Goal: Find specific page/section: Find specific page/section

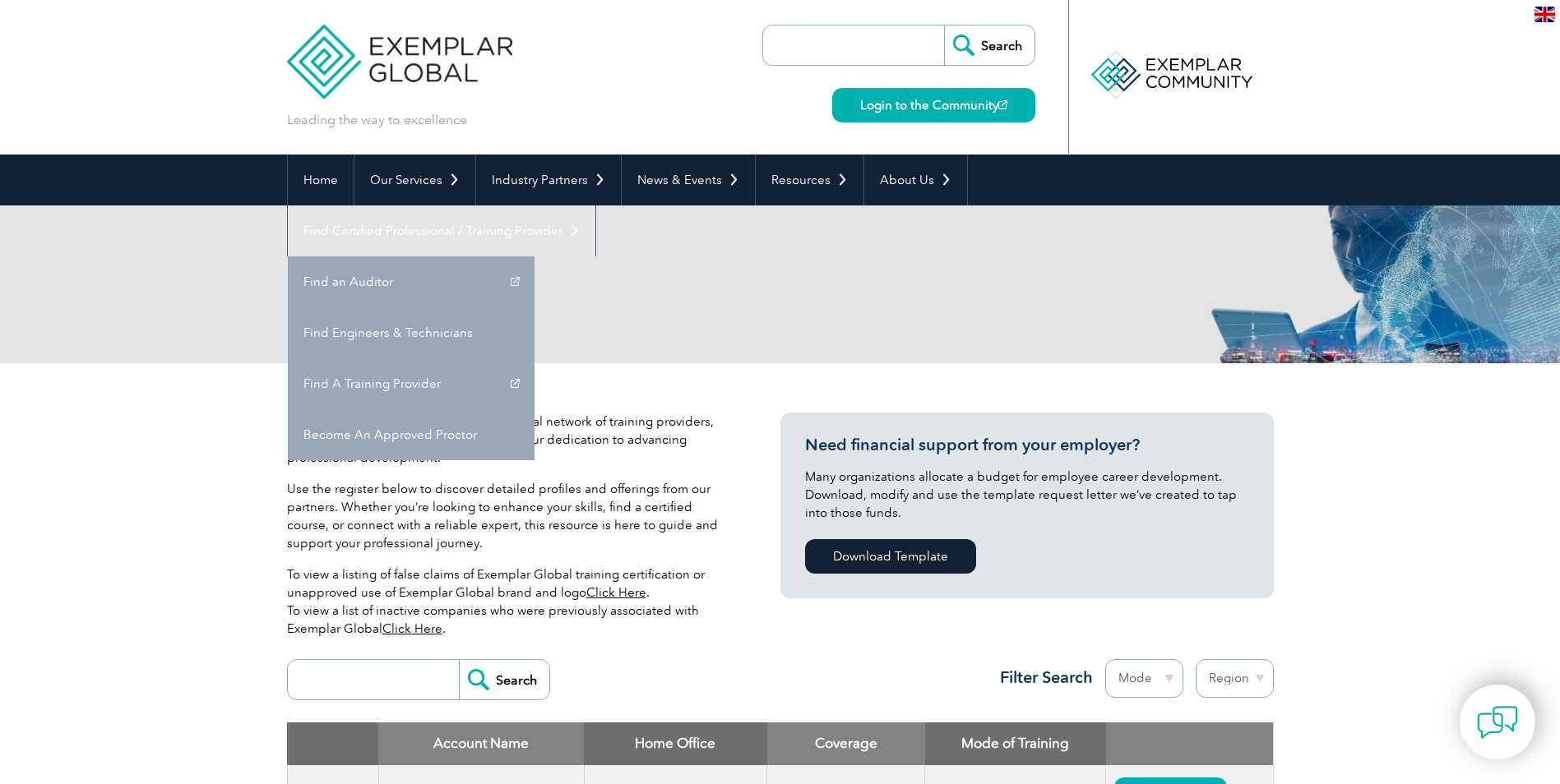
click at [1052, 337] on div "Client Register" at bounding box center [780, 285] width 987 height 158
click at [535, 358] on link "Find A Training Provider" at bounding box center [410, 384] width 247 height 51
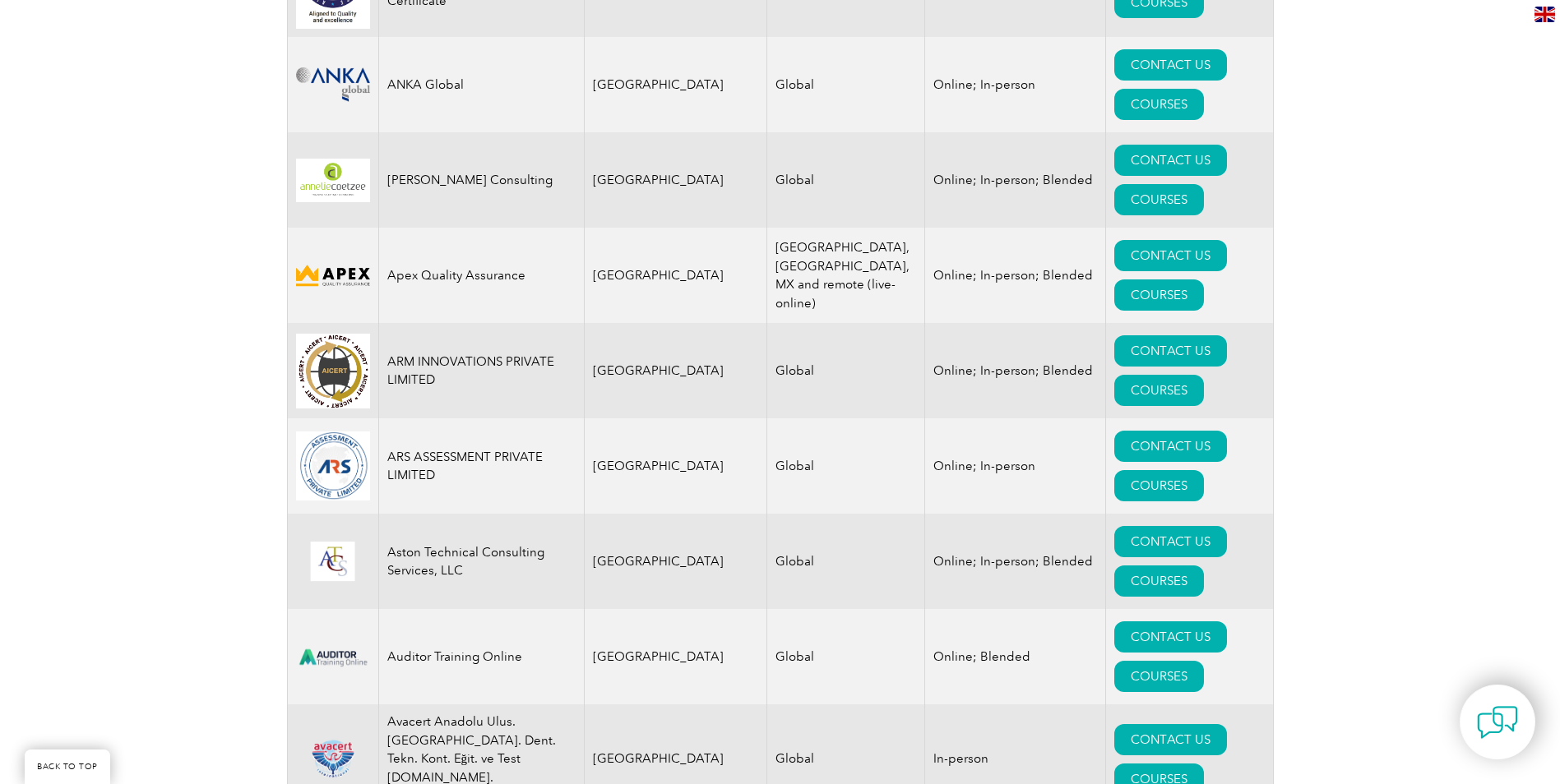
scroll to position [2411, 0]
